Goal: Information Seeking & Learning: Learn about a topic

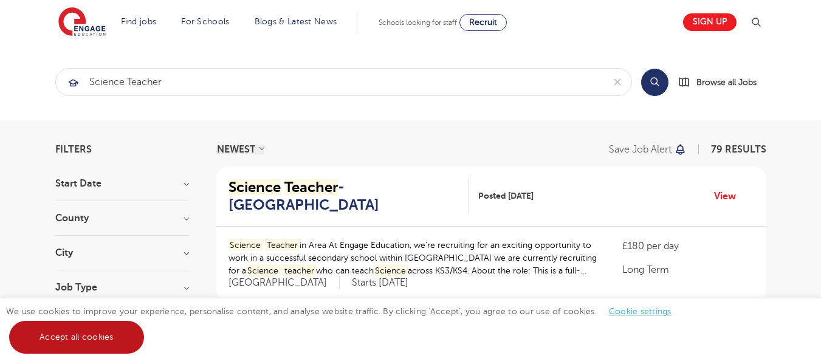
click at [107, 338] on link "Accept all cookies" at bounding box center [76, 337] width 135 height 33
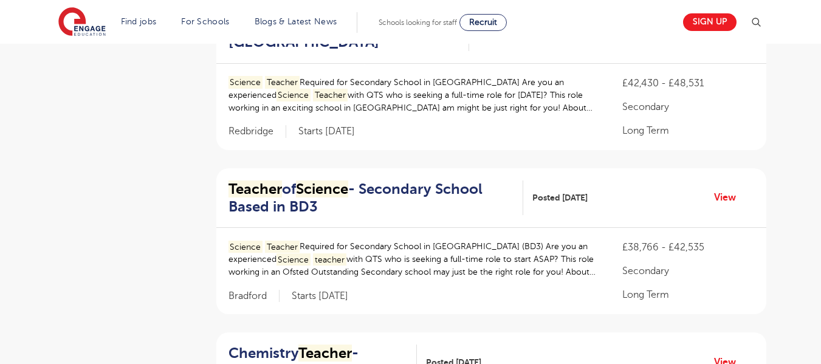
scroll to position [472, 0]
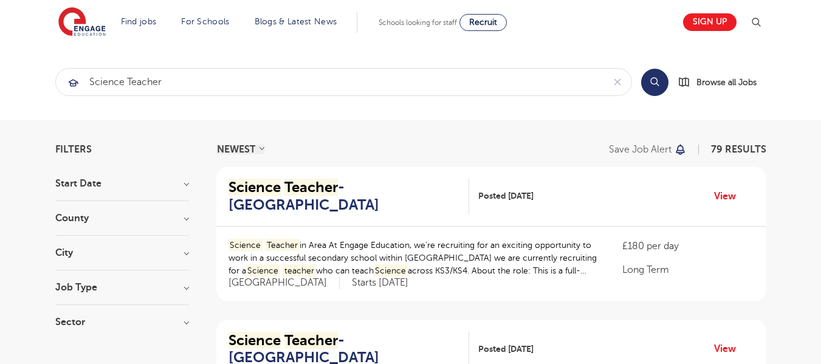
click at [184, 284] on h3 "Job Type" at bounding box center [122, 288] width 134 height 10
click at [184, 186] on h3 "Start Date" at bounding box center [122, 184] width 134 height 10
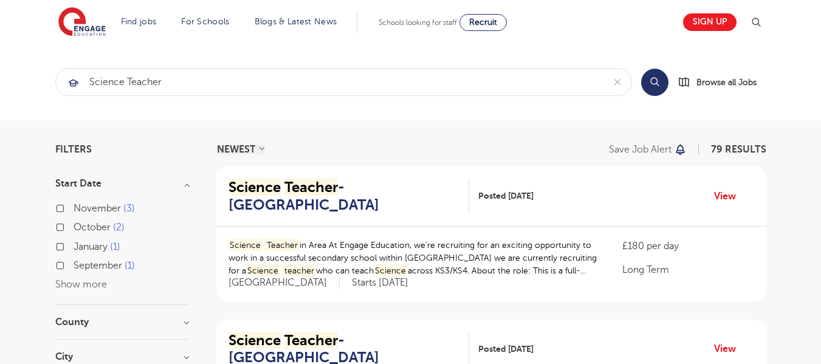
click at [74, 211] on label "[DATE]" at bounding box center [104, 209] width 61 height 16
click at [74, 211] on input "[DATE]" at bounding box center [78, 207] width 8 height 8
checkbox input "true"
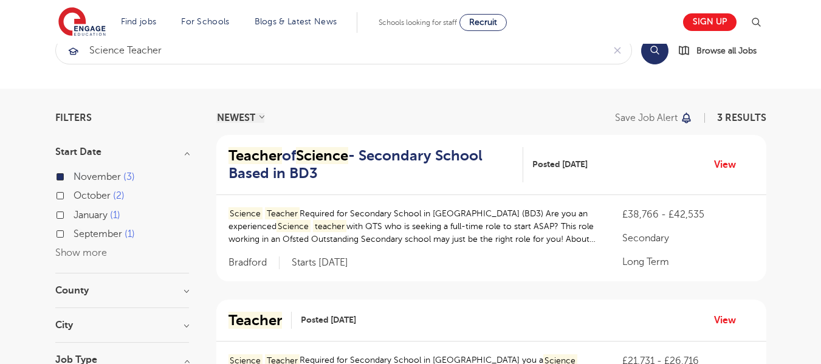
scroll to position [43, 0]
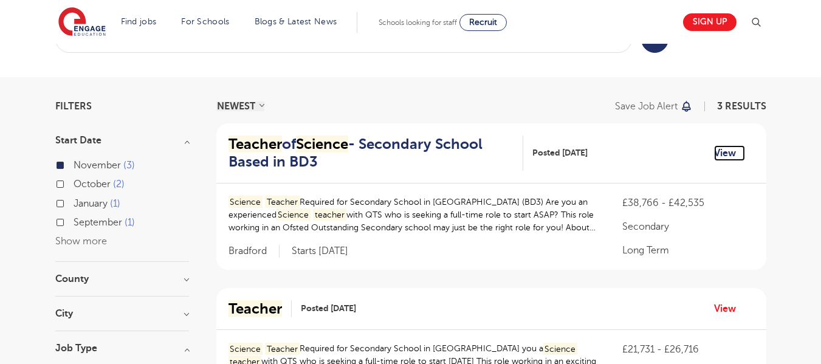
click at [723, 150] on link "View" at bounding box center [729, 153] width 31 height 16
